Goal: Task Accomplishment & Management: Use online tool/utility

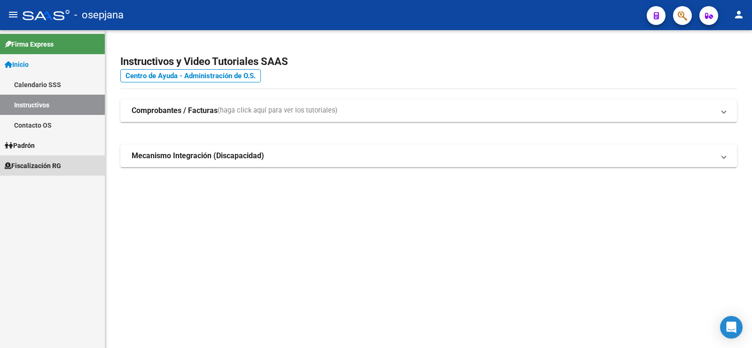
click at [28, 166] on span "Fiscalización RG" at bounding box center [33, 165] width 56 height 10
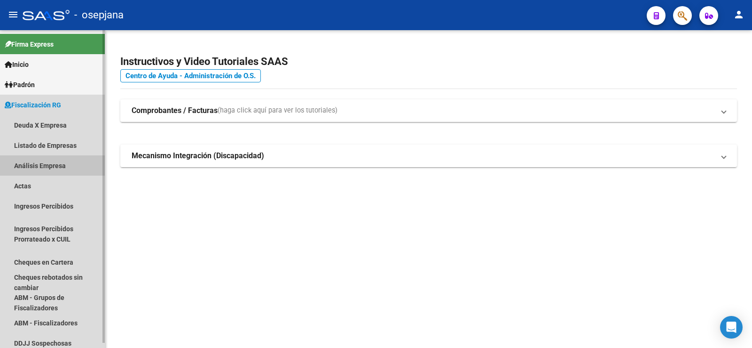
click at [33, 166] on link "Análisis Empresa" at bounding box center [52, 165] width 105 height 20
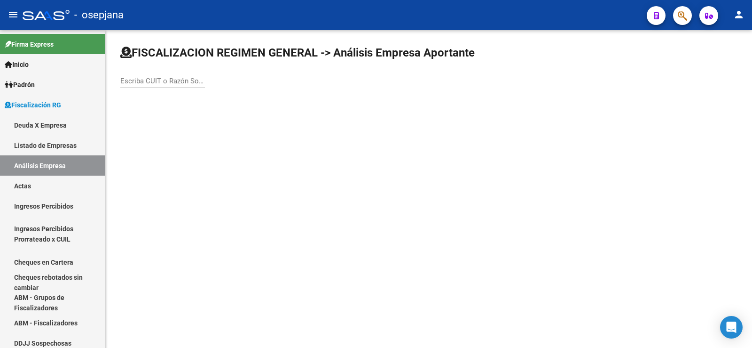
click at [148, 85] on div "Escriba CUIT o Razón Social para buscar" at bounding box center [162, 78] width 85 height 20
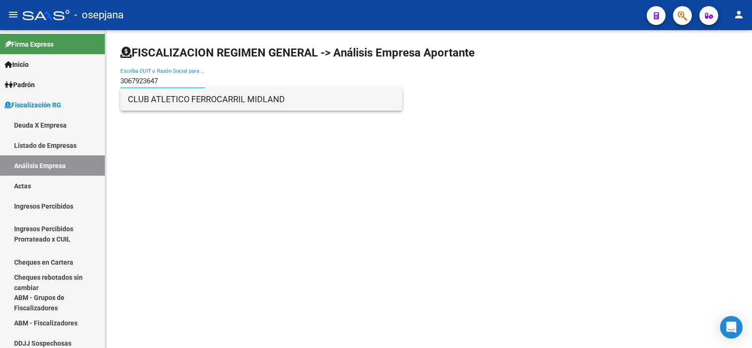
type input "3067923647"
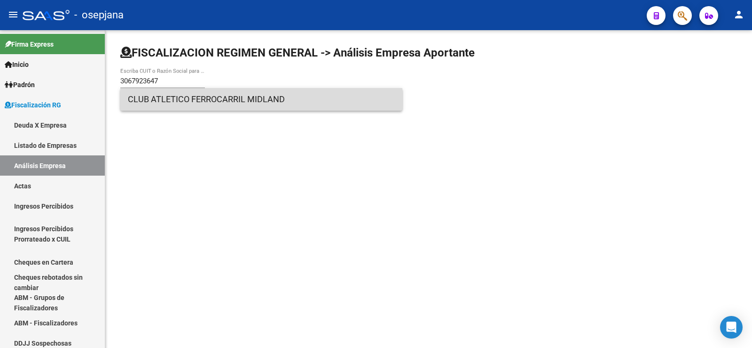
click at [150, 101] on span "CLUB ATLETICO FERROCARRIL MIDLAND" at bounding box center [261, 99] width 267 height 23
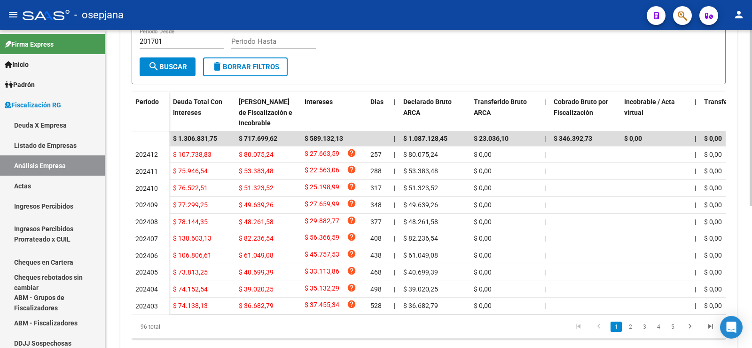
scroll to position [235, 0]
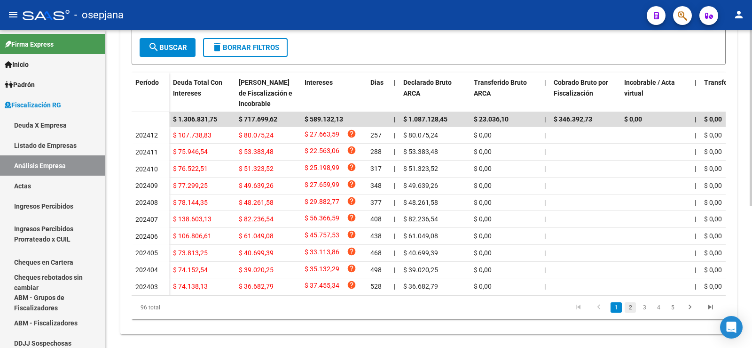
click at [629, 312] on link "2" at bounding box center [630, 307] width 11 height 10
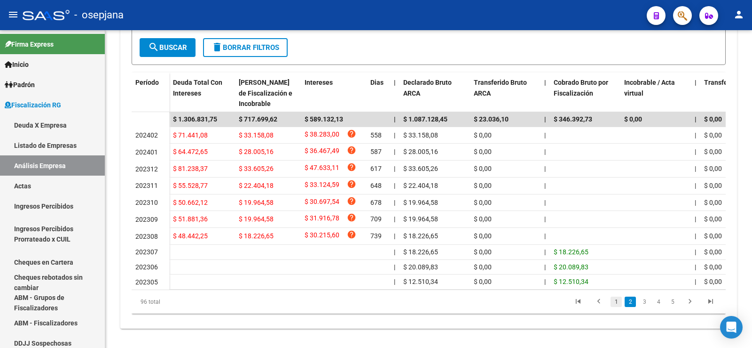
click at [617, 307] on link "1" at bounding box center [616, 301] width 11 height 10
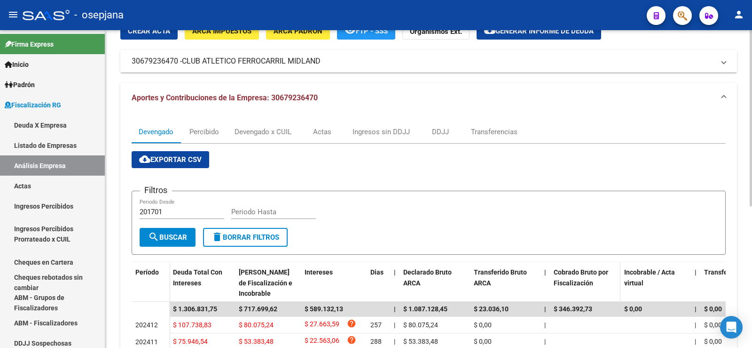
scroll to position [0, 0]
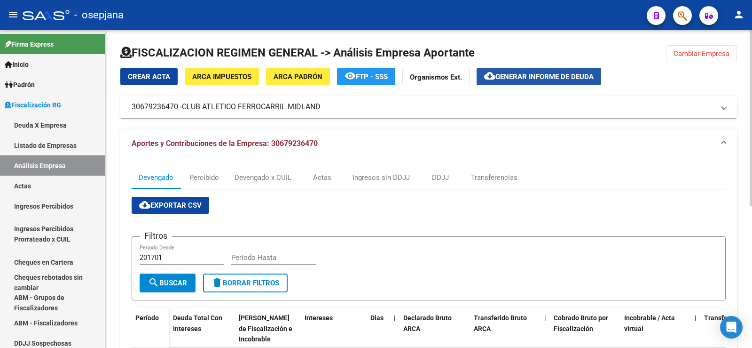
click at [547, 76] on span "Generar informe de deuda" at bounding box center [545, 76] width 98 height 8
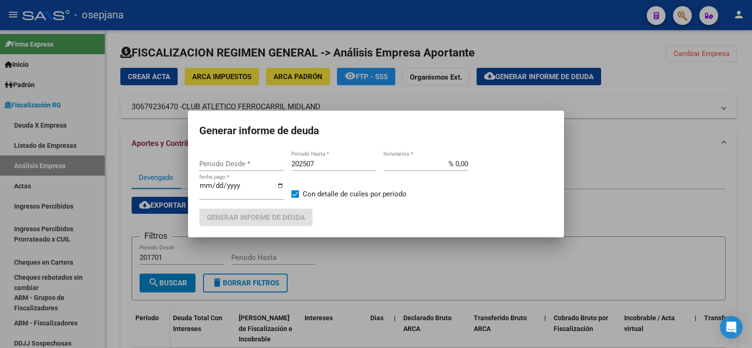
type input "202308"
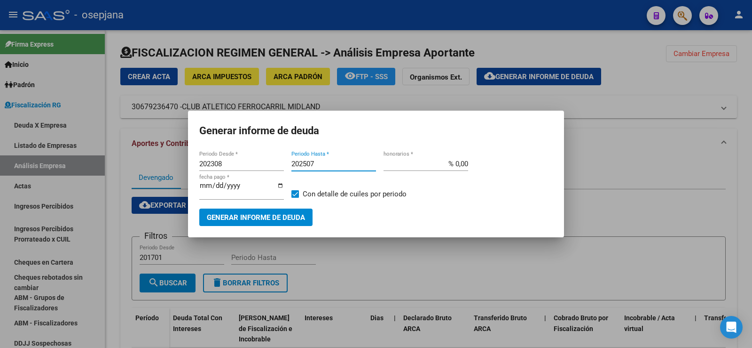
click at [316, 162] on input "202507" at bounding box center [334, 163] width 85 height 8
type input "202508"
click at [463, 164] on input "% 0,00" at bounding box center [426, 163] width 85 height 8
type input "% 10,00"
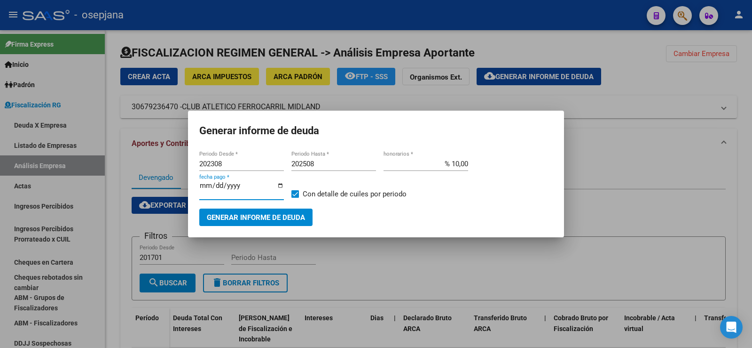
click at [218, 188] on input "[DATE]" at bounding box center [241, 189] width 85 height 15
type input "[DATE]"
click at [251, 216] on span "Generar informe de deuda" at bounding box center [256, 217] width 98 height 8
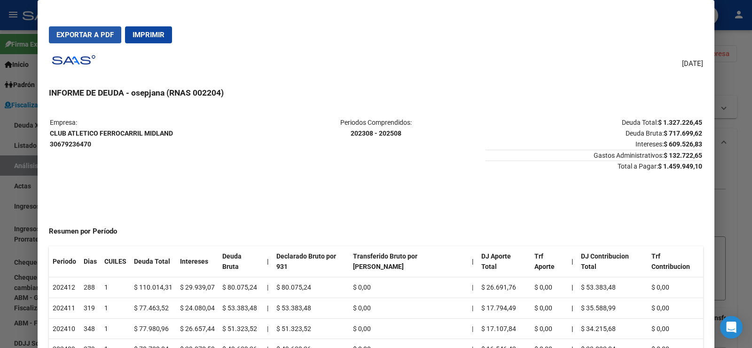
click at [80, 33] on span "Exportar a PDF" at bounding box center [84, 35] width 57 height 8
